Goal: Task Accomplishment & Management: Manage account settings

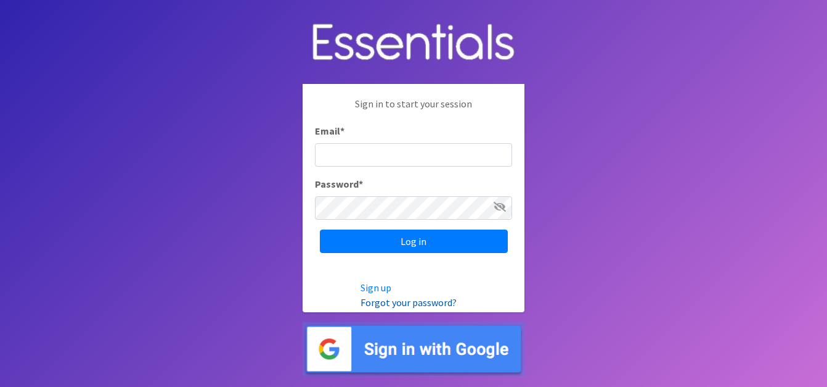
click at [411, 305] on link "Forgot your password?" at bounding box center [409, 302] width 96 height 12
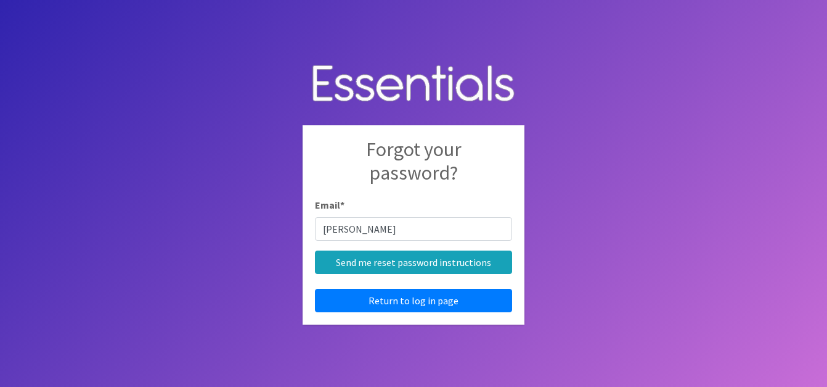
type input "ana.kaveh@lssmn.org"
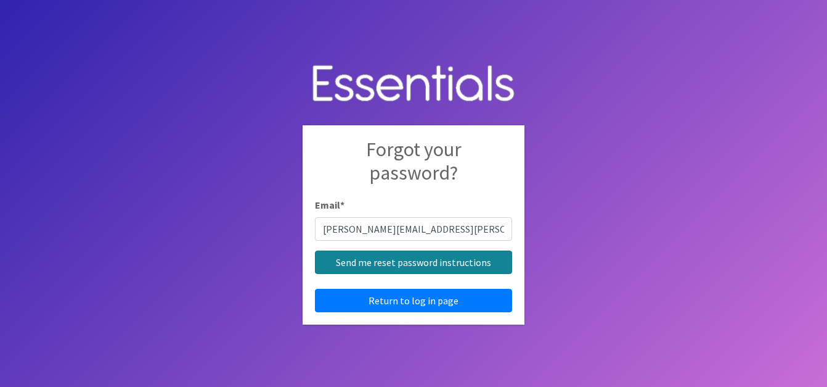
click at [409, 261] on input "Send me reset password instructions" at bounding box center [413, 261] width 197 height 23
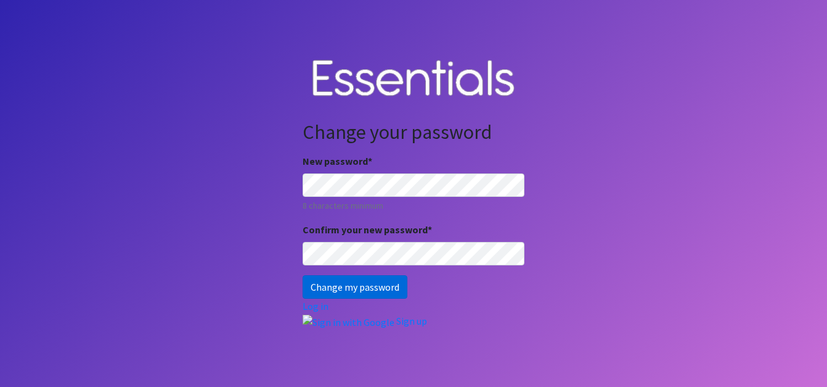
click at [370, 285] on input "Change my password" at bounding box center [355, 286] width 105 height 23
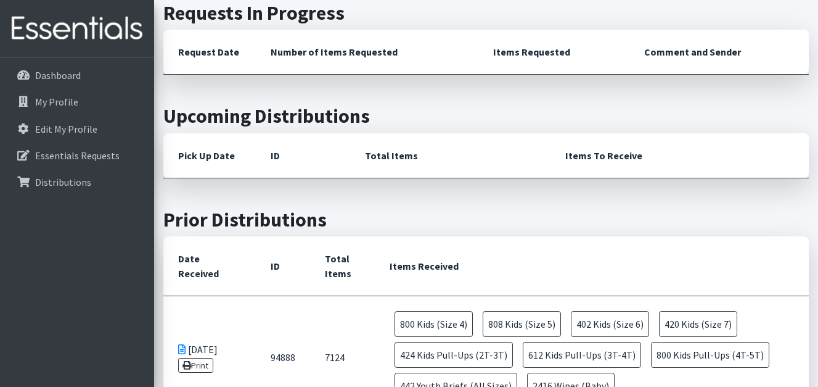
scroll to position [318, 0]
